Goal: Book appointment/travel/reservation

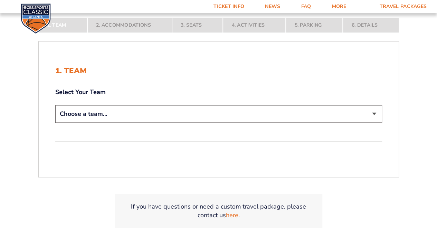
scroll to position [125, 0]
click at [114, 111] on select "Choose a team... [US_STATE] Wildcats [US_STATE] State Buckeyes [US_STATE] Tar H…" at bounding box center [218, 114] width 327 height 18
select select "12756"
click at [55, 122] on select "Choose a team... [US_STATE] Wildcats [US_STATE] State Buckeyes [US_STATE] Tar H…" at bounding box center [218, 114] width 327 height 18
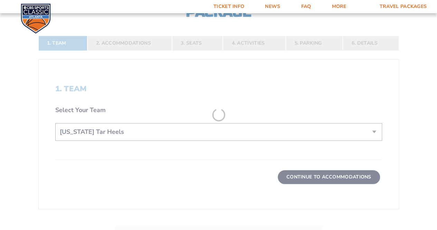
scroll to position [156, 0]
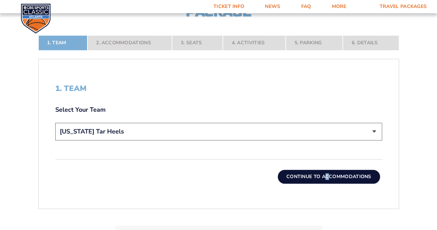
drag, startPoint x: 325, startPoint y: 184, endPoint x: 330, endPoint y: 180, distance: 5.9
click at [330, 180] on div "1. Team Select Your Team Choose a team... [US_STATE] Wildcats [US_STATE] State …" at bounding box center [219, 133] width 360 height 133
click at [330, 180] on button "Continue To Accommodations" at bounding box center [329, 177] width 102 height 14
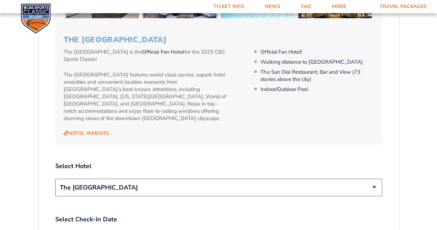
scroll to position [692, 0]
click at [216, 179] on select "The [GEOGRAPHIC_DATA]" at bounding box center [218, 188] width 327 height 18
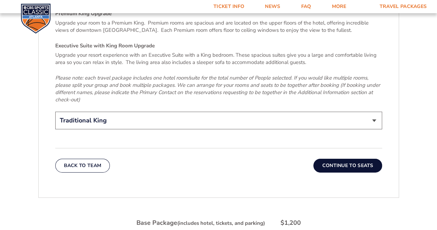
scroll to position [1142, 0]
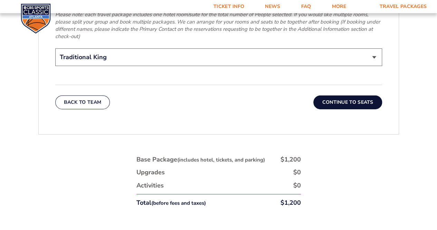
click at [338, 95] on button "Continue To Seats" at bounding box center [348, 102] width 68 height 14
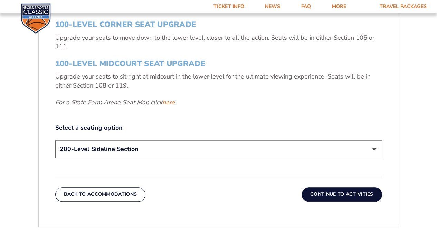
scroll to position [281, 0]
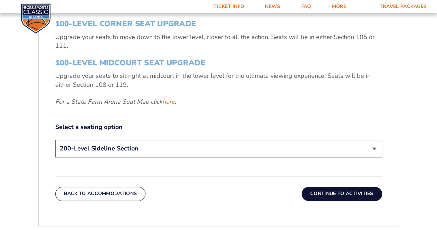
click at [233, 147] on select "200-Level Sideline Section 100-Level Corner Seat Upgrade (+$120 per person) 100…" at bounding box center [218, 149] width 327 height 18
select select "100-Level Corner Seat Upgrade"
click at [55, 140] on select "200-Level Sideline Section 100-Level Corner Seat Upgrade (+$120 per person) 100…" at bounding box center [218, 149] width 327 height 18
click at [229, 175] on div "3. Seats 200-Level Sideline Section Your base package includes a game ticket fo…" at bounding box center [219, 79] width 360 height 275
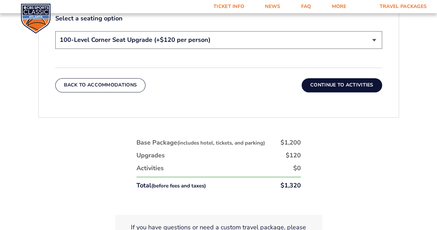
scroll to position [391, 0]
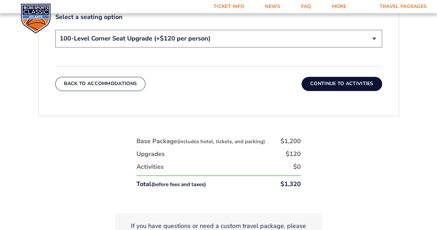
click at [332, 84] on button "Continue To Activities" at bounding box center [342, 84] width 81 height 14
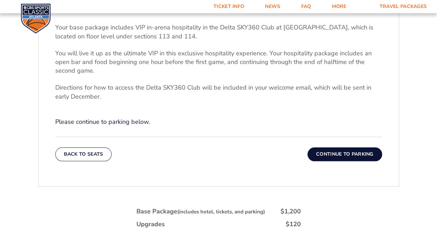
scroll to position [240, 0]
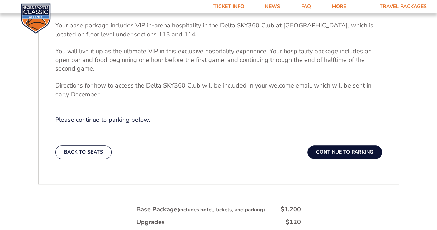
click at [331, 149] on button "Continue To Parking" at bounding box center [345, 152] width 75 height 14
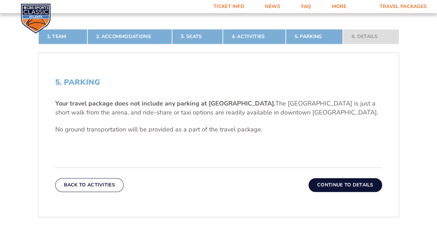
scroll to position [163, 0]
